Goal: Task Accomplishment & Management: Use online tool/utility

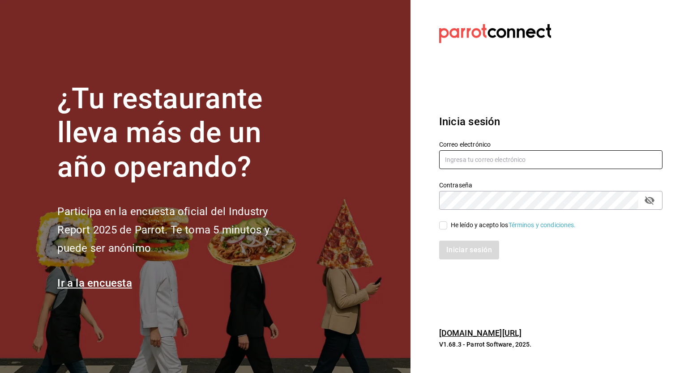
type input "[PERSON_NAME][EMAIL_ADDRESS][PERSON_NAME][DOMAIN_NAME]"
click at [448, 225] on span "He leído y acepto los Términos y condiciones." at bounding box center [511, 225] width 129 height 9
click at [447, 225] on input "He leído y acepto los Términos y condiciones." at bounding box center [443, 226] width 8 height 8
checkbox input "true"
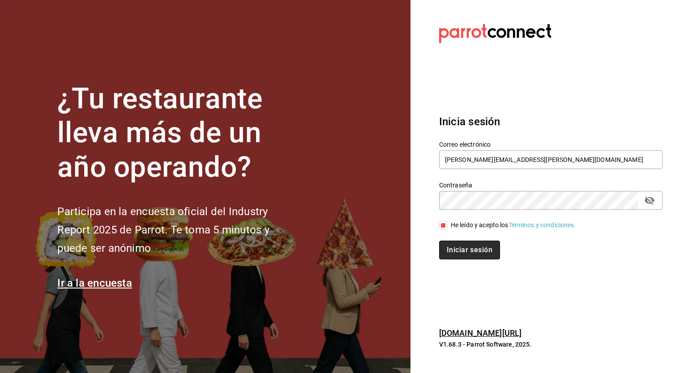
click at [482, 257] on button "Iniciar sesión" at bounding box center [469, 250] width 61 height 19
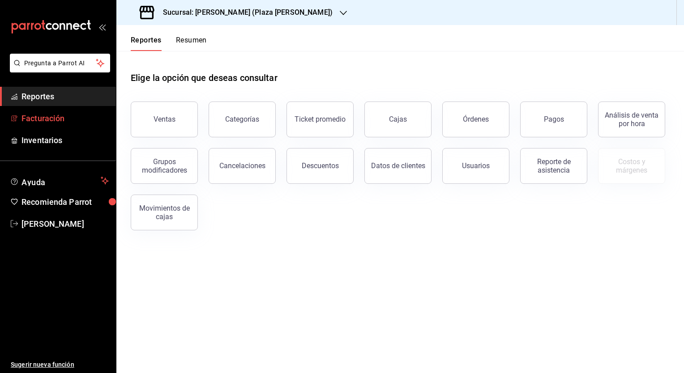
click at [29, 117] on span "Facturación" at bounding box center [64, 118] width 87 height 12
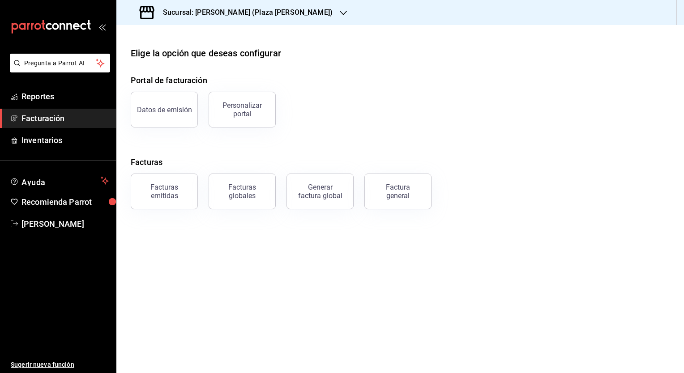
click at [156, 202] on button "Facturas emitidas" at bounding box center [164, 192] width 67 height 36
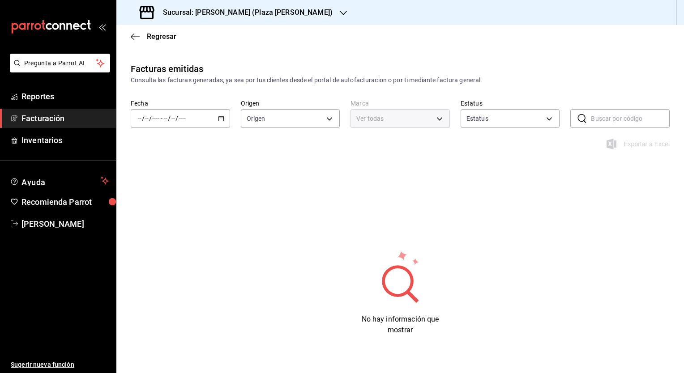
type input "ORDER_INVOICE,GENERAL_INVOICE"
type input "ACTIVE,PENDING_CANCELLATION,CANCELLED,PRE_CANCELLED"
type input "abc0a998-24f3-49b9-87eb-b6f27766d4d5"
click at [225, 118] on div "/ / - / /" at bounding box center [180, 118] width 99 height 19
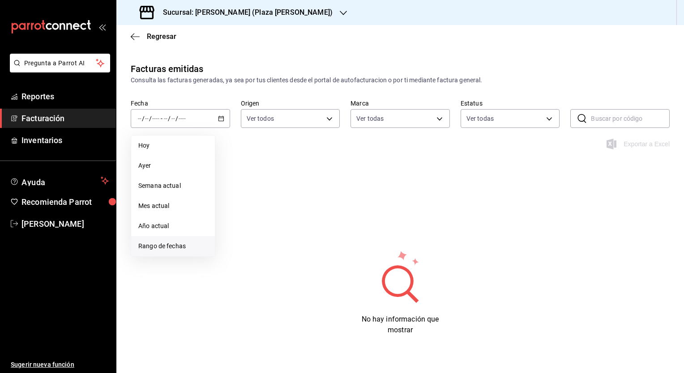
click at [171, 244] on span "Rango de fechas" at bounding box center [172, 246] width 69 height 9
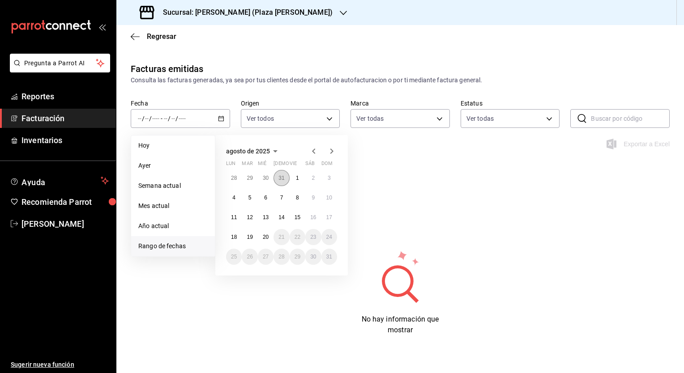
click at [284, 171] on button "31" at bounding box center [282, 178] width 16 height 16
click at [330, 150] on icon "button" at bounding box center [331, 153] width 11 height 11
click at [267, 240] on button "20" at bounding box center [266, 237] width 16 height 16
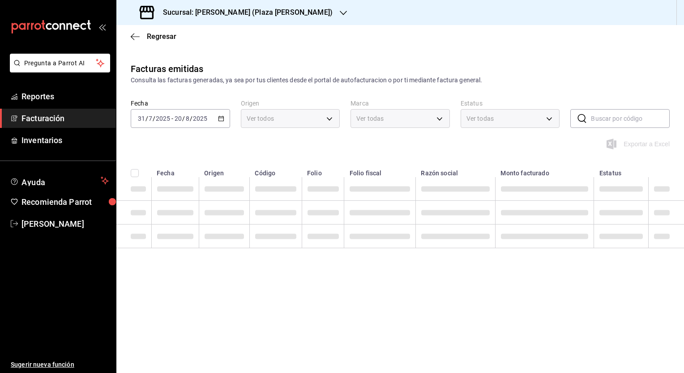
click at [235, 9] on h3 "Sucursal: [PERSON_NAME] (Plaza [PERSON_NAME])" at bounding box center [244, 12] width 177 height 11
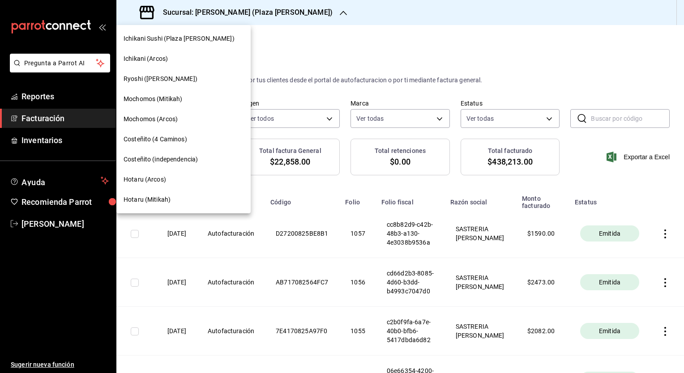
click at [167, 94] on div "Mochomos (Mitikah)" at bounding box center [183, 99] width 134 height 20
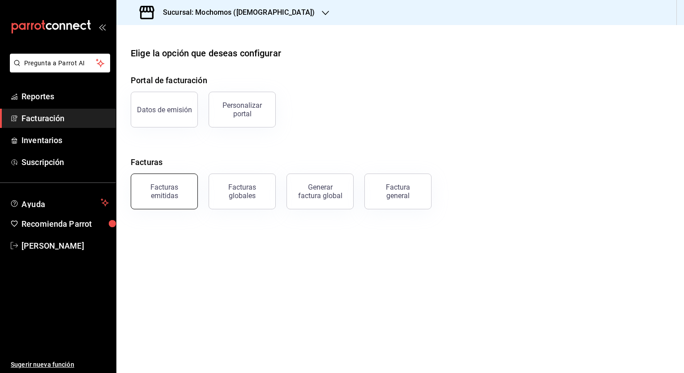
click at [166, 192] on div "Facturas emitidas" at bounding box center [165, 191] width 56 height 17
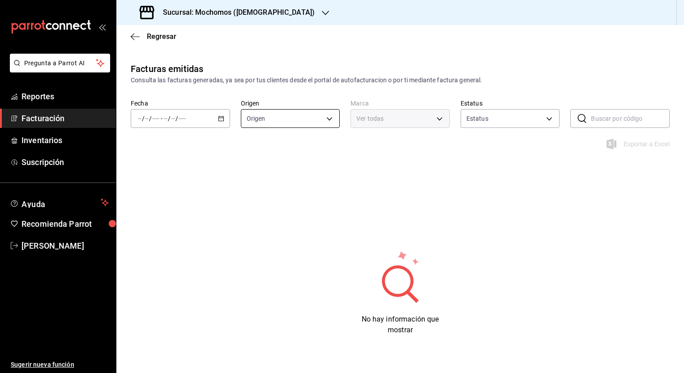
type input "ORDER_INVOICE,GENERAL_INVOICE"
type input "ACTIVE,PENDING_CANCELLATION,CANCELLED,PRE_CANCELLED"
type input "d0e5f648-281b-433d-bf08-9501e0541b8c"
click at [213, 122] on div "/ / - / /" at bounding box center [180, 118] width 99 height 19
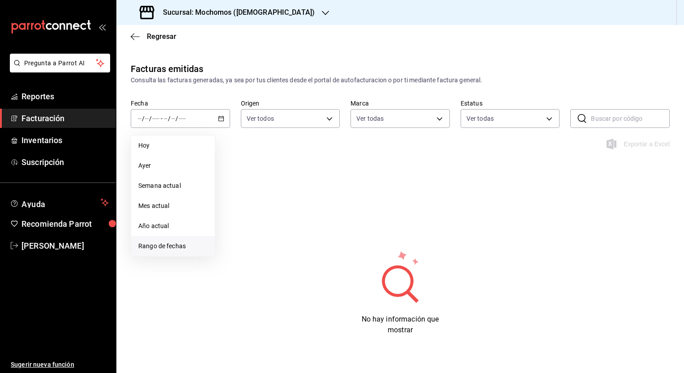
click at [176, 243] on span "Rango de fechas" at bounding box center [172, 246] width 69 height 9
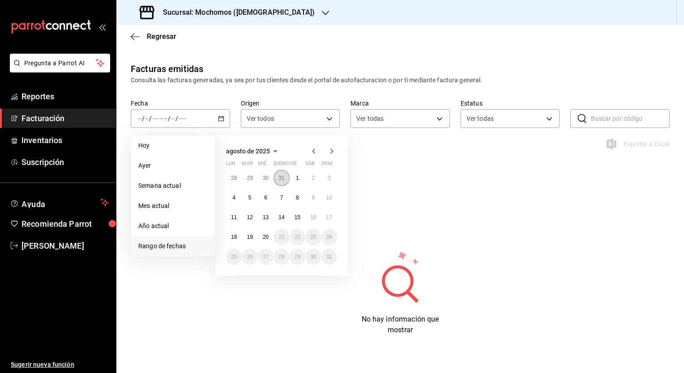
click at [282, 176] on abbr "31" at bounding box center [282, 178] width 6 height 6
click at [335, 151] on icon "button" at bounding box center [331, 153] width 11 height 11
click at [265, 236] on abbr "20" at bounding box center [266, 237] width 6 height 6
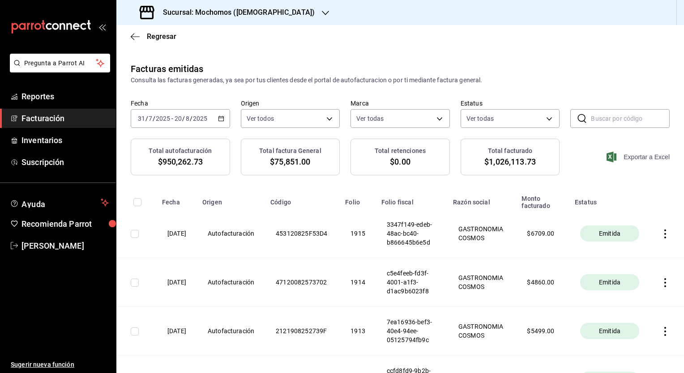
click at [641, 159] on span "Exportar a Excel" at bounding box center [639, 157] width 61 height 11
click at [169, 38] on span "Regresar" at bounding box center [162, 36] width 30 height 9
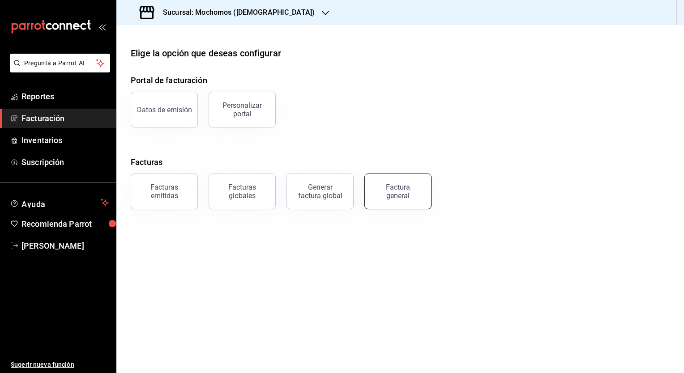
click at [398, 197] on div "Factura general" at bounding box center [398, 191] width 45 height 17
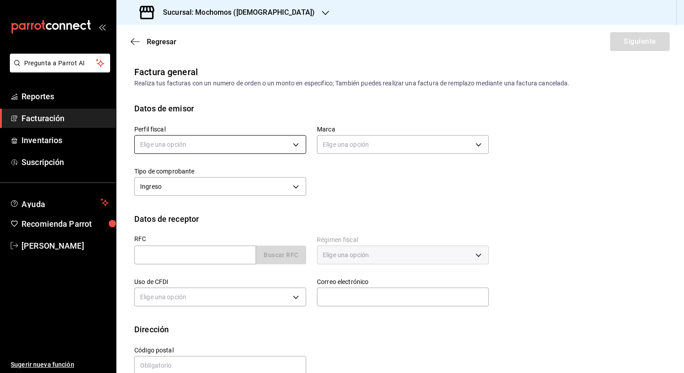
click at [245, 142] on body "Pregunta a Parrot AI Reportes Facturación Inventarios Suscripción Ayuda Recomie…" at bounding box center [342, 186] width 684 height 373
click at [217, 17] on div at bounding box center [342, 186] width 684 height 373
click at [235, 137] on body "Pregunta a Parrot AI Reportes Facturación Inventarios Suscripción Ayuda Recomie…" at bounding box center [342, 186] width 684 height 373
click at [210, 182] on li "GASTRONOMIA COSMOS" at bounding box center [219, 190] width 169 height 17
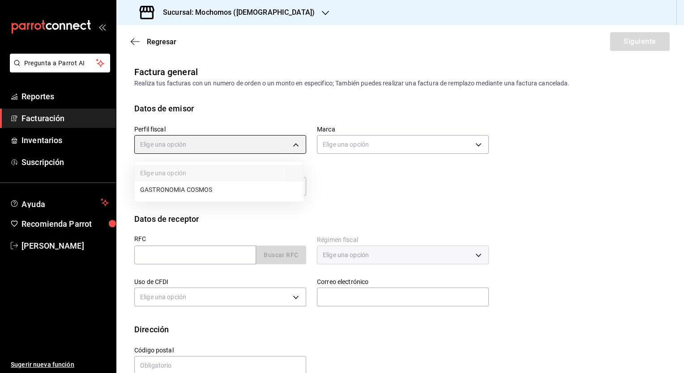
type input "0c8fd8de-9d62-478e-9dc8-04ccc48728b0"
type input "d0e5f648-281b-433d-bf08-9501e0541b8c"
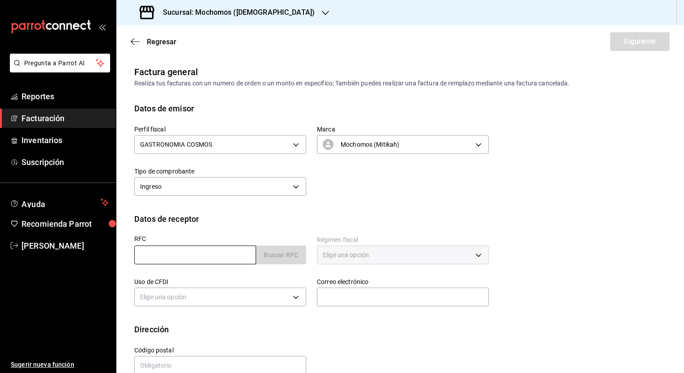
click at [188, 254] on input "text" at bounding box center [195, 255] width 122 height 19
paste input "AME131001QT9"
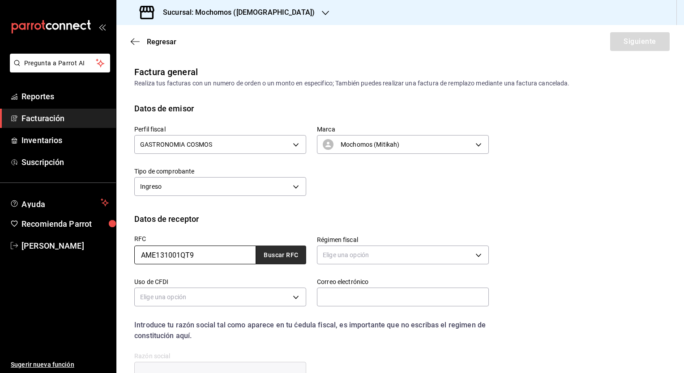
type input "AME131001QT9"
click at [290, 255] on button "Buscar RFC" at bounding box center [281, 255] width 50 height 19
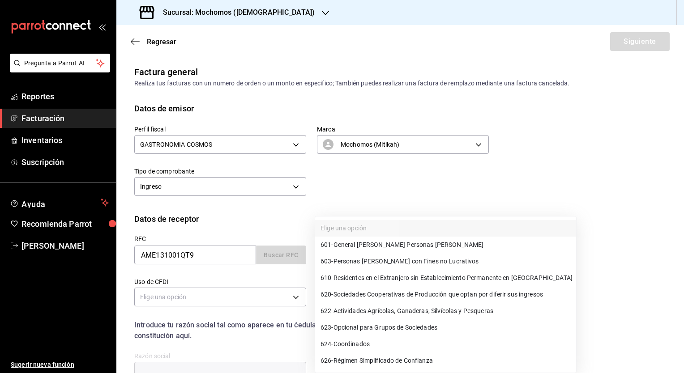
click at [352, 253] on body "Pregunta a Parrot AI Reportes Facturación Inventarios Suscripción Ayuda Recomie…" at bounding box center [342, 186] width 684 height 373
click at [359, 244] on span "601 - General [PERSON_NAME] Personas [PERSON_NAME]" at bounding box center [402, 244] width 163 height 9
type input "601"
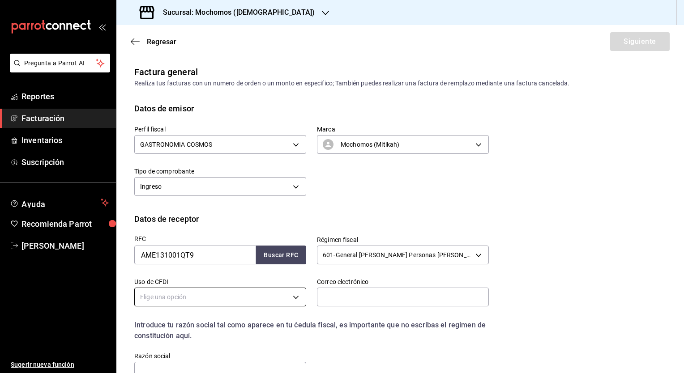
click at [174, 306] on body "Pregunta a Parrot AI Reportes Facturación Inventarios Suscripción Ayuda Recomie…" at bounding box center [342, 186] width 684 height 373
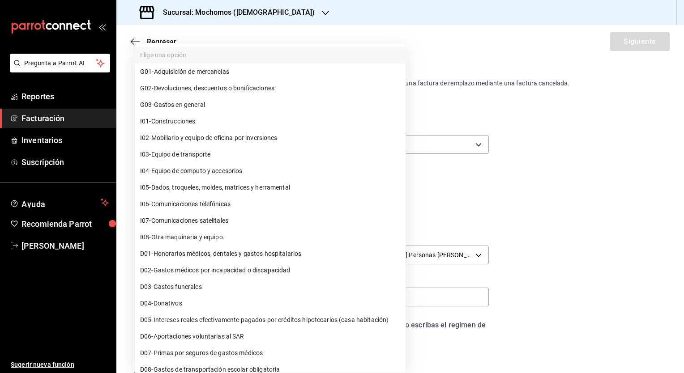
click at [197, 109] on span "G03 - Gastos en general" at bounding box center [172, 104] width 65 height 9
type input "G03"
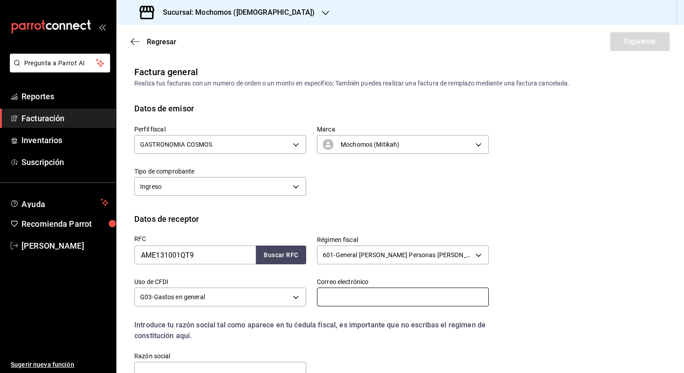
click at [362, 297] on input "text" at bounding box center [403, 297] width 172 height 19
paste input "[EMAIL_ADDRESS][DOMAIN_NAME]"
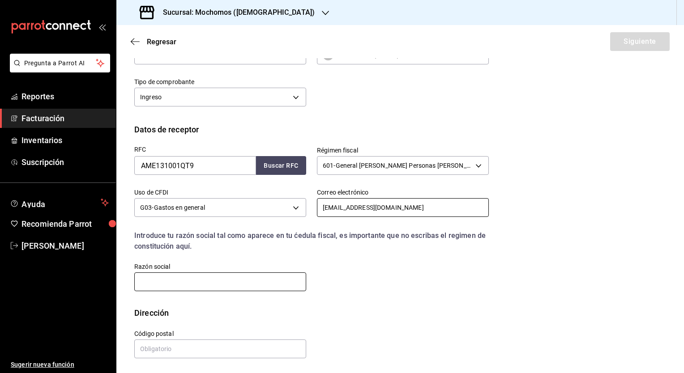
type input "[EMAIL_ADDRESS][DOMAIN_NAME]"
click at [184, 281] on input "text" at bounding box center [220, 282] width 172 height 19
paste input "A.MENARINIMEXICO"
click at [146, 279] on input "A.MENARINIMEXICO" at bounding box center [220, 282] width 172 height 19
click at [177, 281] on input "A. MENARINIMEXICO" at bounding box center [220, 282] width 172 height 19
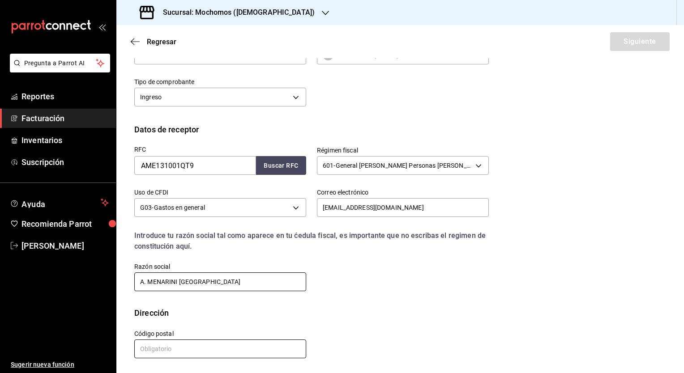
type input "A. MENARINI [GEOGRAPHIC_DATA]"
click at [160, 352] on input "text" at bounding box center [220, 349] width 172 height 19
type input "03100"
click at [638, 39] on button "Siguiente" at bounding box center [640, 41] width 60 height 19
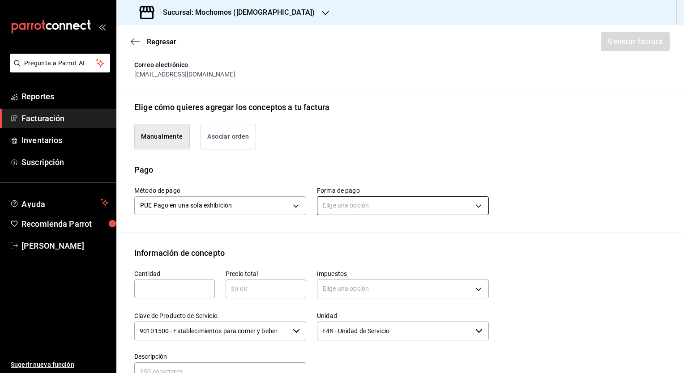
scroll to position [224, 0]
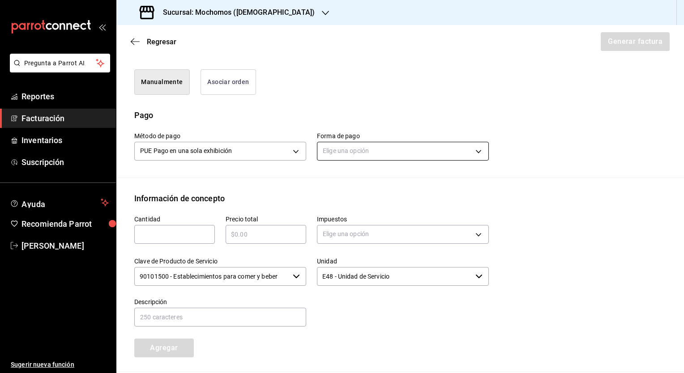
click at [326, 151] on body "Pregunta a Parrot AI Reportes Facturación Inventarios Suscripción Ayuda Recomie…" at bounding box center [342, 186] width 684 height 373
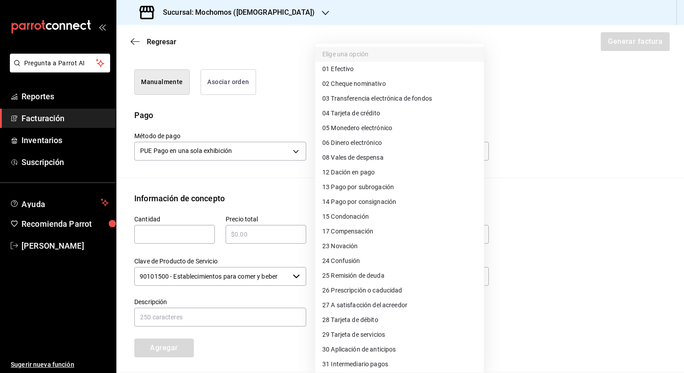
click at [355, 113] on span "04 Tarjeta de crédito" at bounding box center [351, 113] width 58 height 9
type input "04"
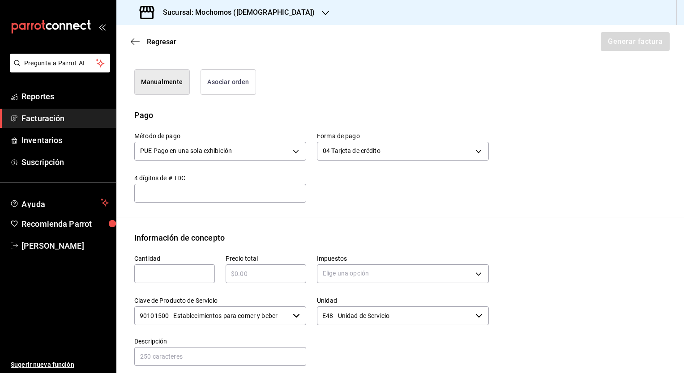
click at [185, 201] on div "​" at bounding box center [220, 193] width 172 height 19
click at [166, 269] on input "text" at bounding box center [174, 274] width 81 height 11
type input "1"
type input "$3209"
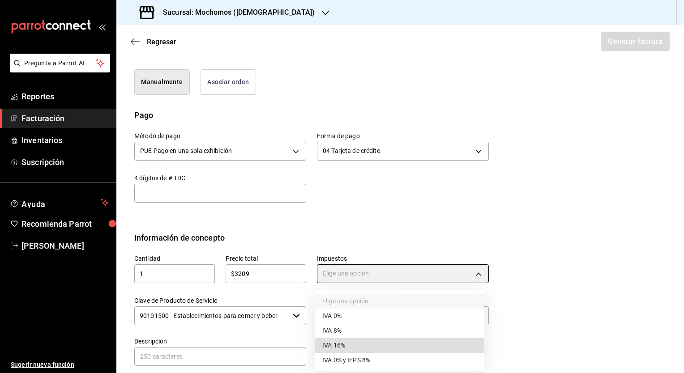
type input "IVA_16"
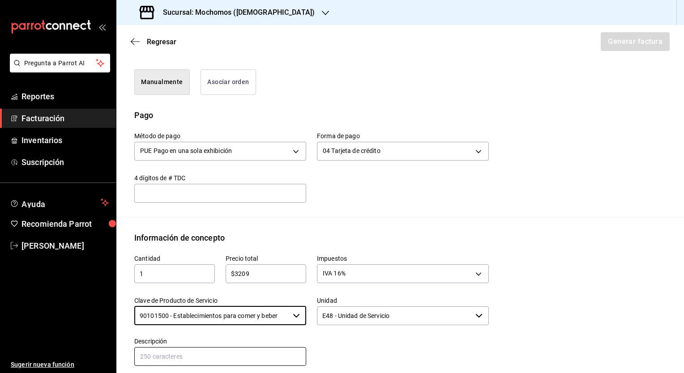
click at [219, 353] on input "text" at bounding box center [220, 357] width 172 height 19
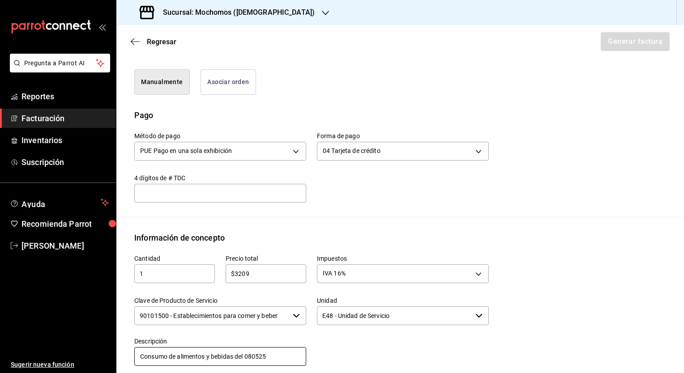
click at [259, 354] on input "Consumo de alimentos y bebidas del 080525" at bounding box center [220, 357] width 172 height 19
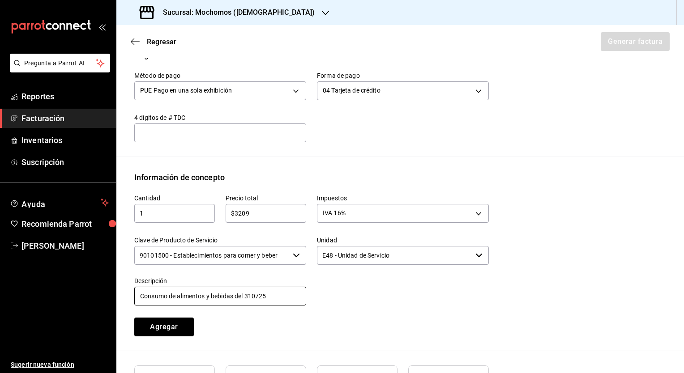
scroll to position [358, 0]
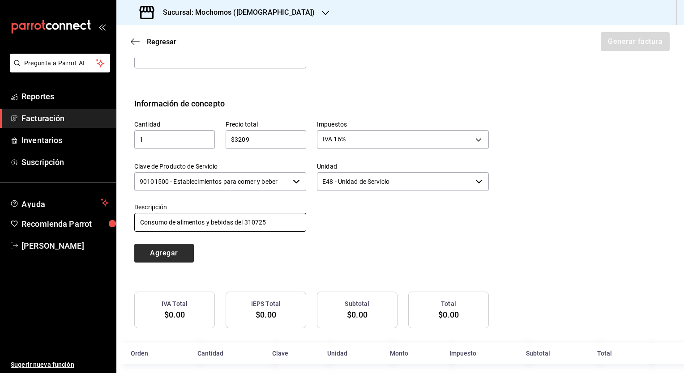
type input "Consumo de alimentos y bebidas del 310725"
click at [170, 257] on button "Agregar" at bounding box center [164, 253] width 60 height 19
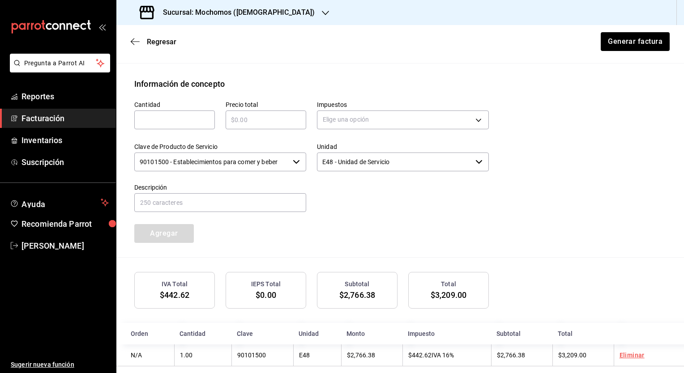
scroll to position [389, 0]
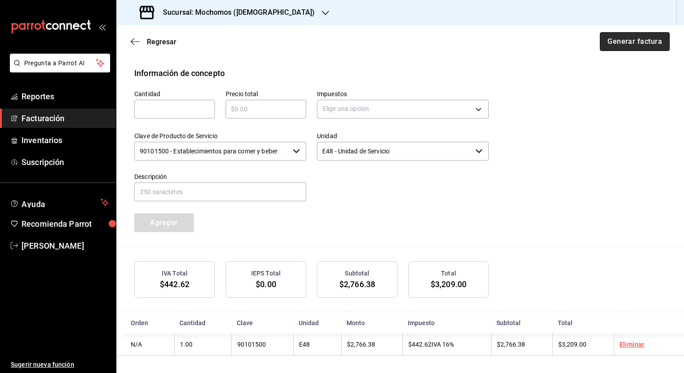
click at [622, 44] on button "Generar factura" at bounding box center [635, 41] width 70 height 19
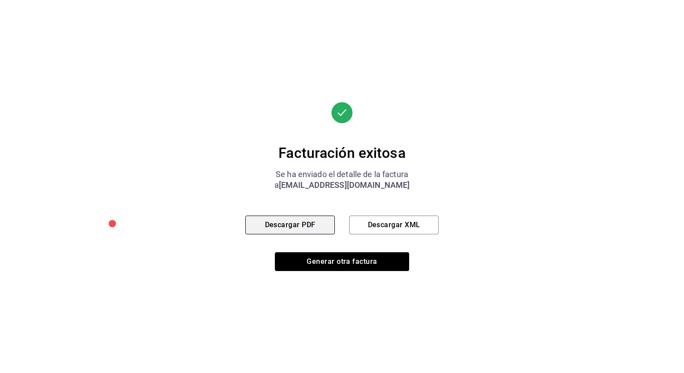
click at [297, 224] on button "Descargar PDF" at bounding box center [290, 225] width 90 height 19
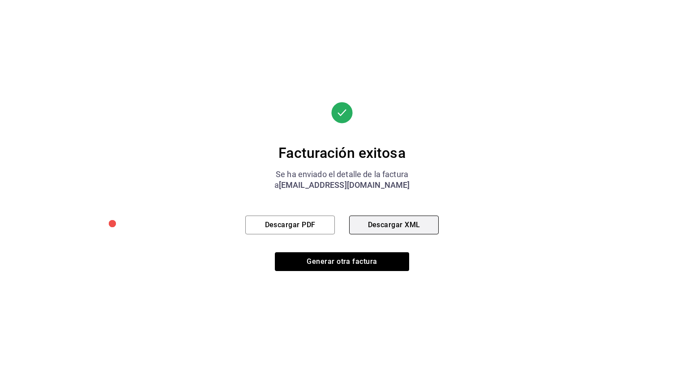
click at [383, 223] on button "Descargar XML" at bounding box center [394, 225] width 90 height 19
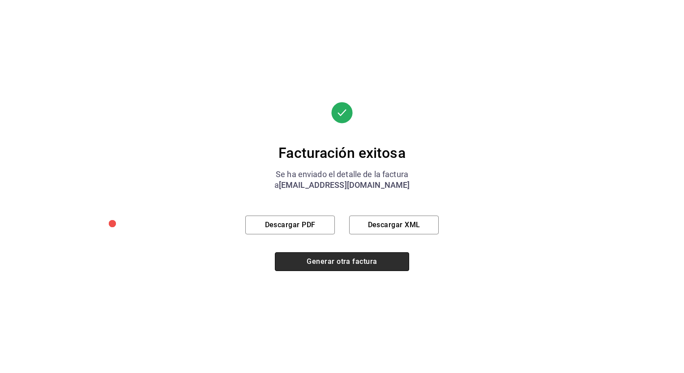
click at [324, 262] on button "Generar otra factura" at bounding box center [342, 262] width 134 height 19
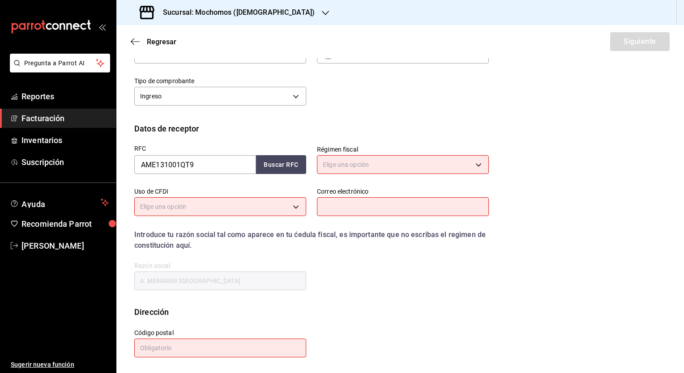
scroll to position [17, 0]
